Goal: Information Seeking & Learning: Learn about a topic

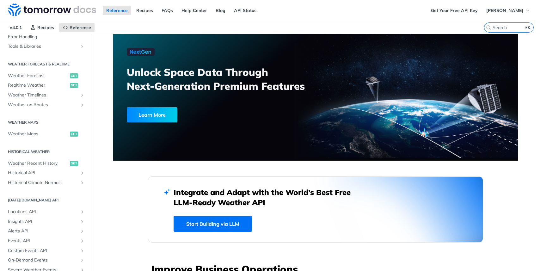
scroll to position [118, 0]
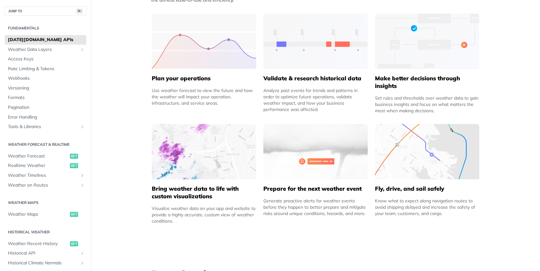
scroll to position [294, 0]
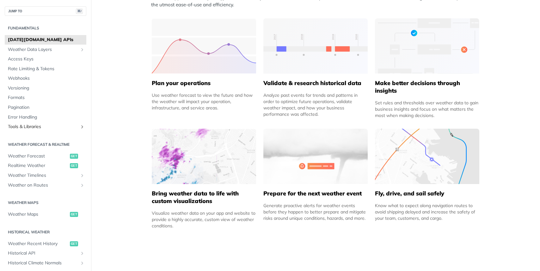
click at [54, 128] on span "Tools & Libraries" at bounding box center [43, 127] width 70 height 6
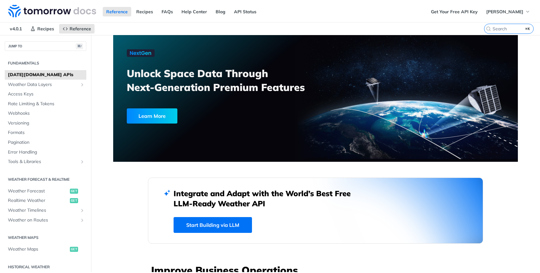
scroll to position [118, 0]
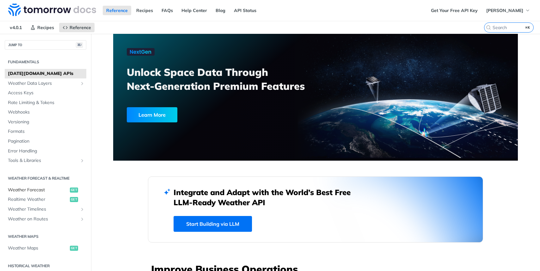
click at [51, 192] on span "Weather Forecast" at bounding box center [38, 190] width 60 height 6
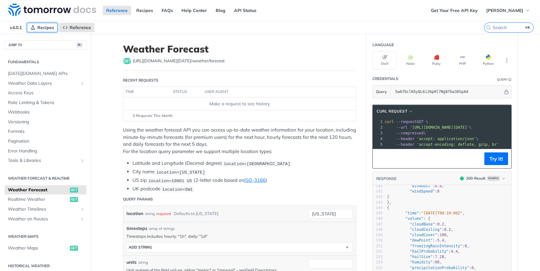
click at [43, 25] on span "Recipes" at bounding box center [45, 28] width 17 height 6
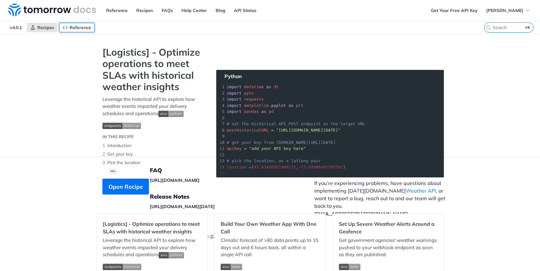
click at [78, 29] on span "Reference" at bounding box center [81, 28] width 22 height 6
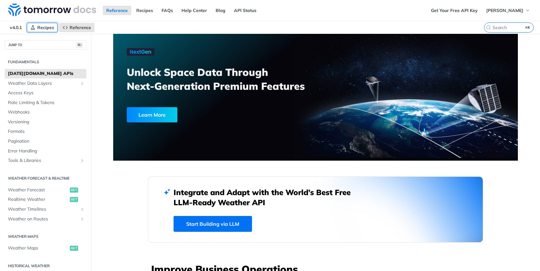
click at [54, 25] on span "Recipes" at bounding box center [45, 28] width 17 height 6
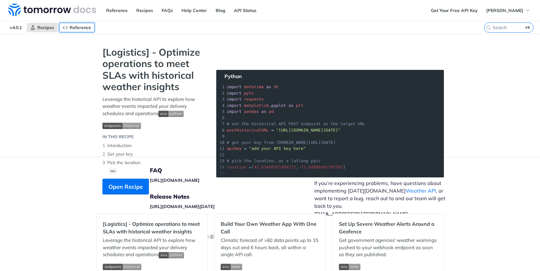
click at [69, 27] on link "Reference" at bounding box center [76, 27] width 35 height 9
